Goal: Find specific page/section: Find specific page/section

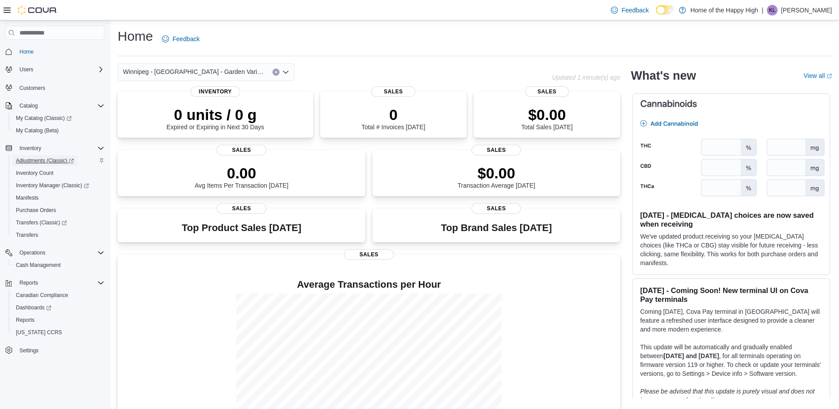
click at [35, 159] on span "Adjustments (Classic)" at bounding box center [45, 160] width 58 height 7
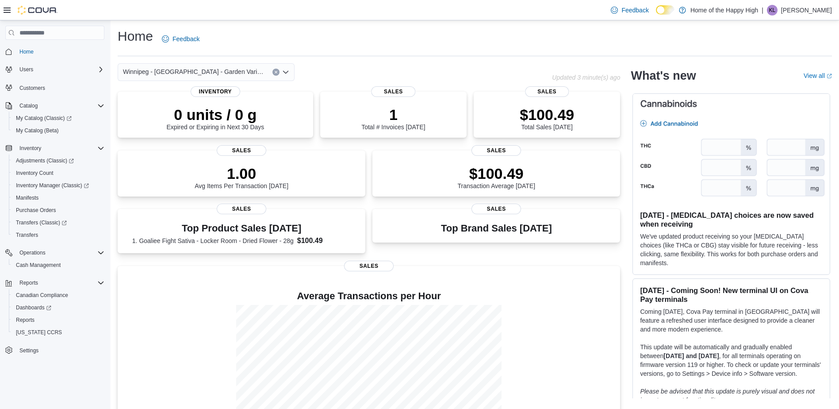
click at [352, 33] on div "Home Feedback" at bounding box center [475, 38] width 714 height 23
